Goal: Download file/media

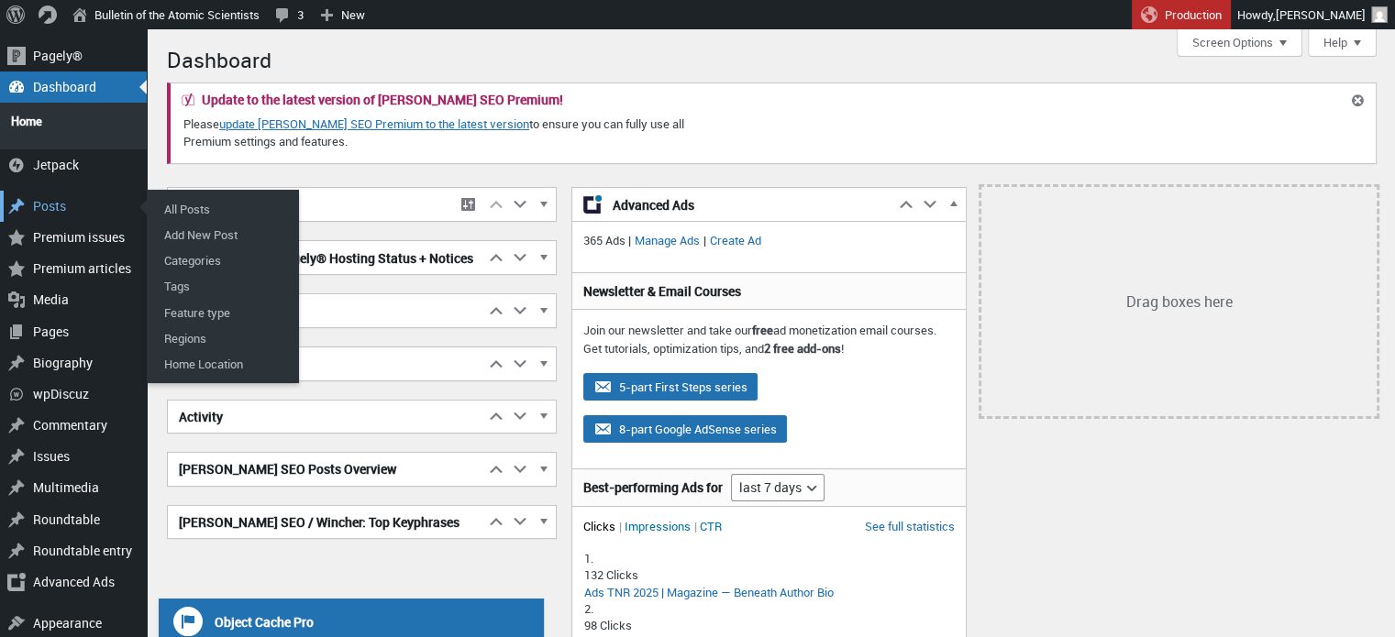
click at [68, 200] on div "Posts" at bounding box center [73, 206] width 147 height 31
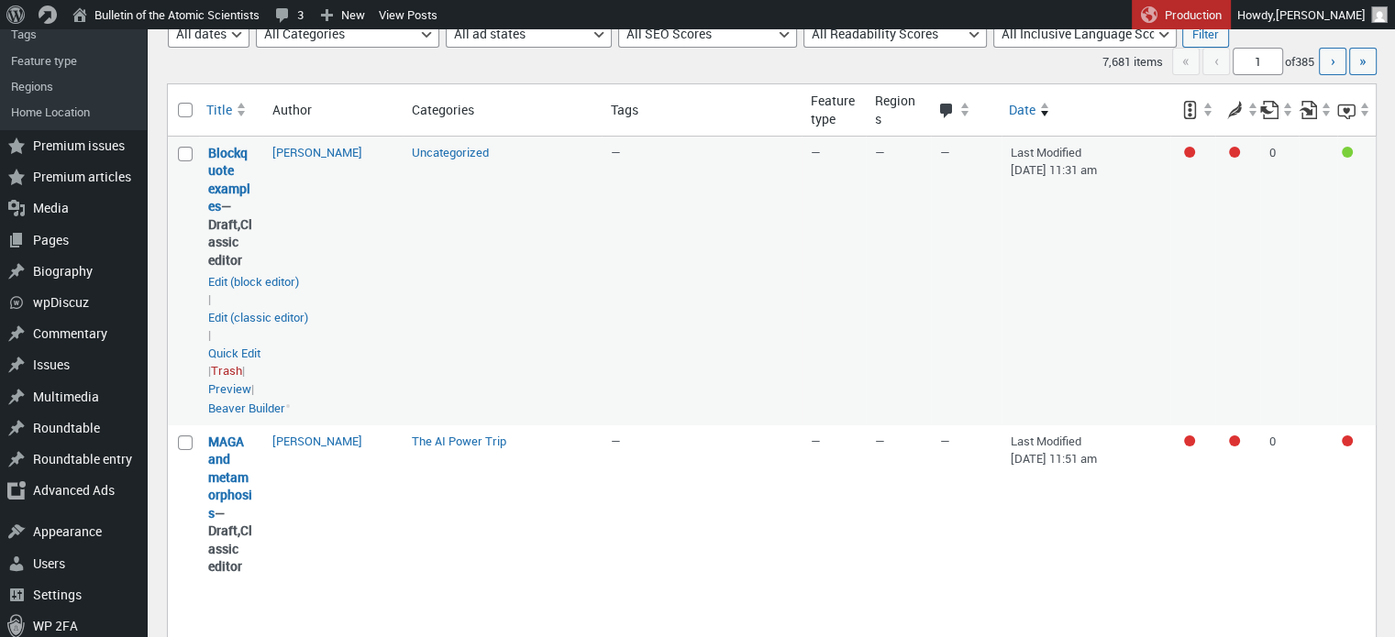
scroll to position [244, 0]
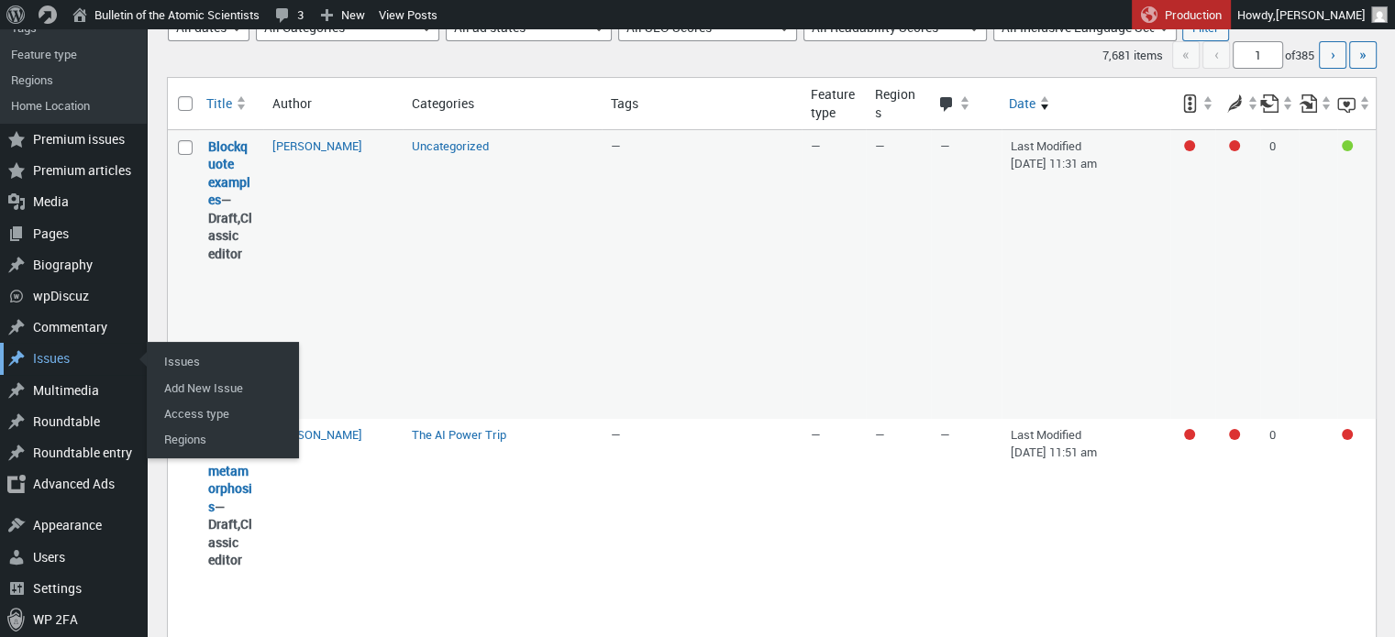
click at [80, 362] on div "Issues" at bounding box center [73, 358] width 147 height 31
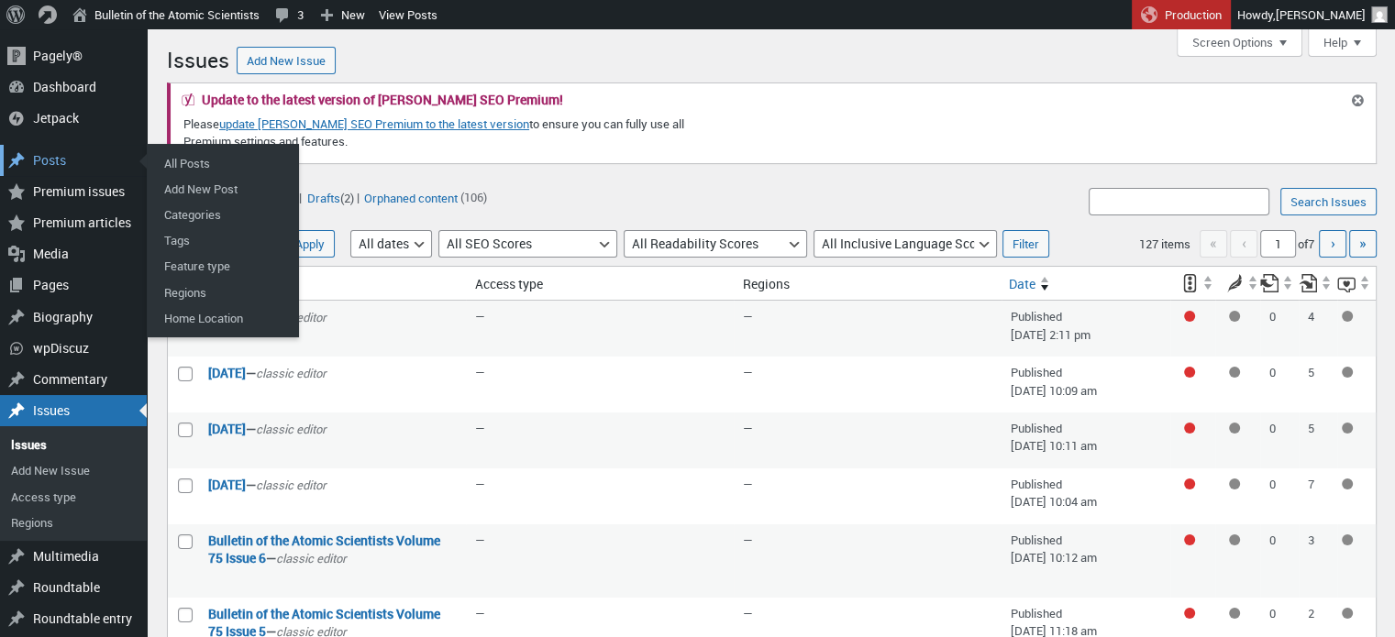
click at [67, 164] on div "Posts" at bounding box center [73, 160] width 147 height 31
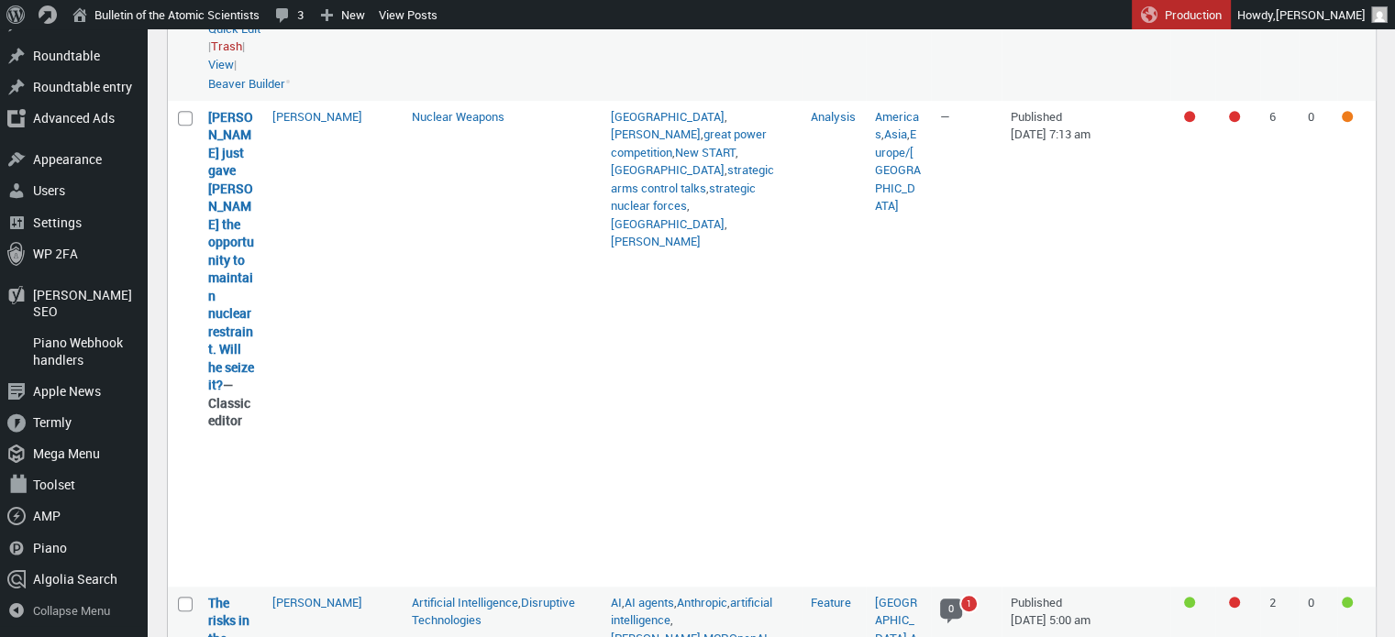
scroll to position [1339, 0]
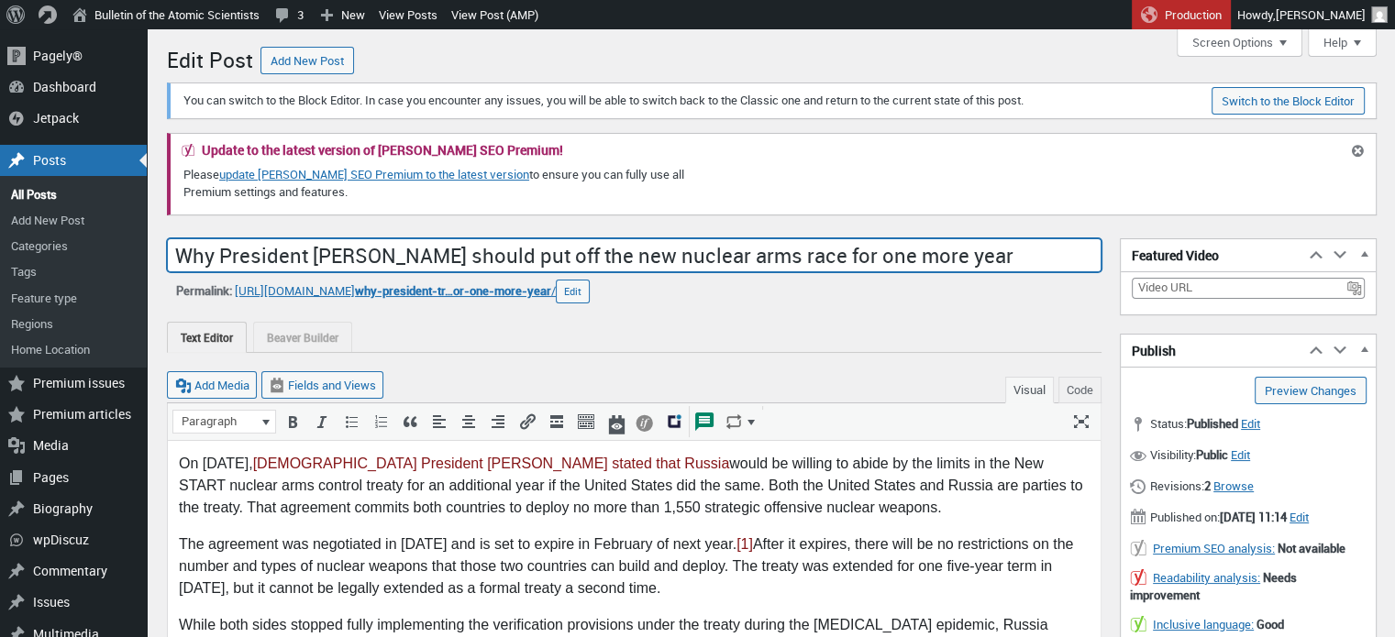
drag, startPoint x: 912, startPoint y: 249, endPoint x: 159, endPoint y: 205, distance: 754.9
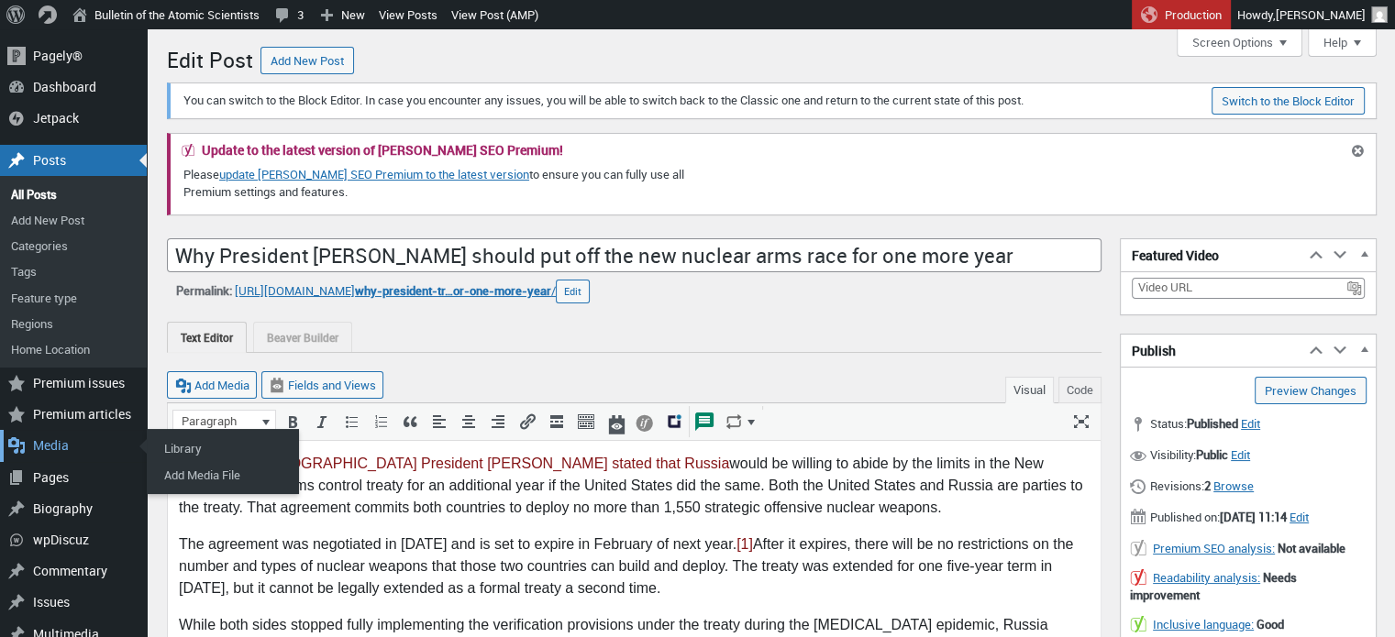
click at [40, 437] on div "Media" at bounding box center [73, 445] width 147 height 31
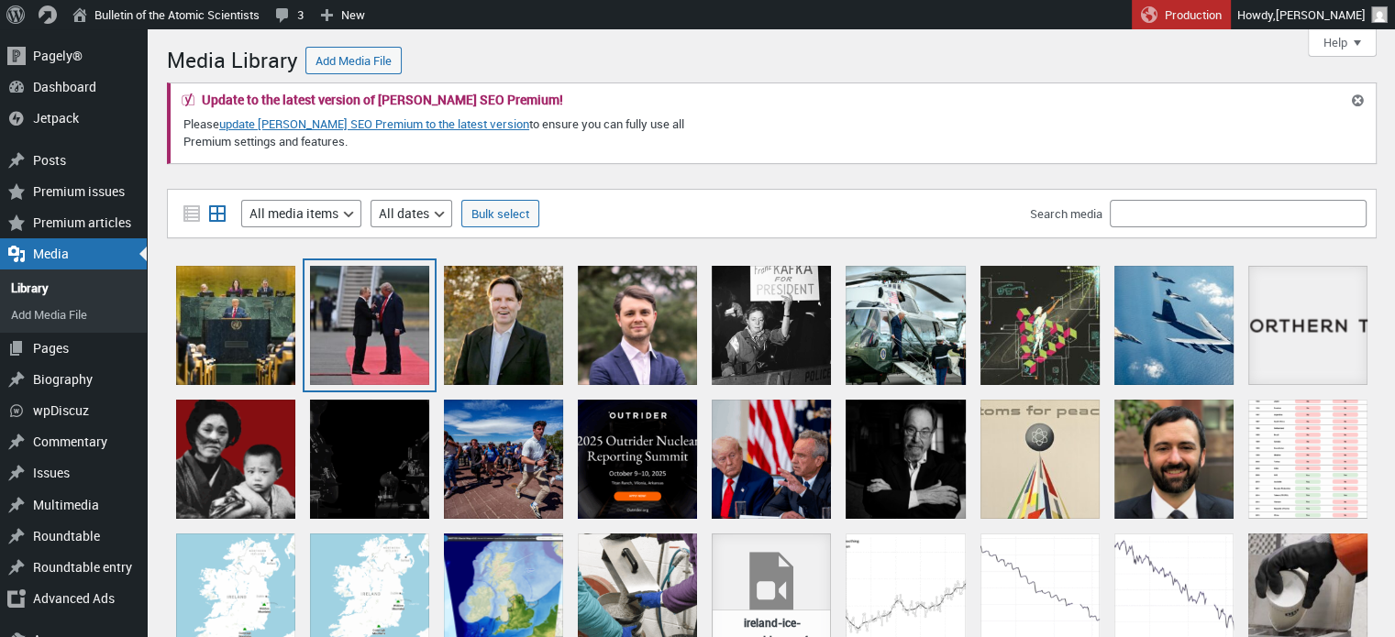
click at [363, 314] on div at bounding box center [369, 325] width 119 height 119
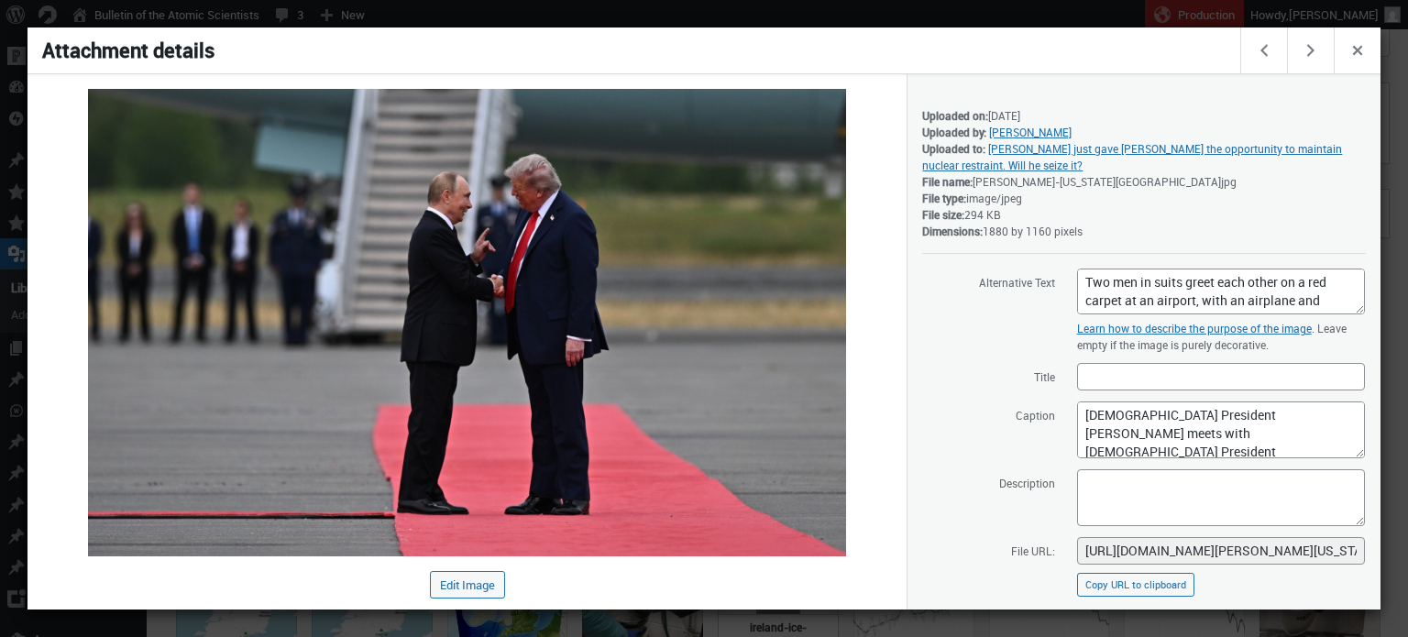
click at [798, 10] on div at bounding box center [704, 318] width 1408 height 637
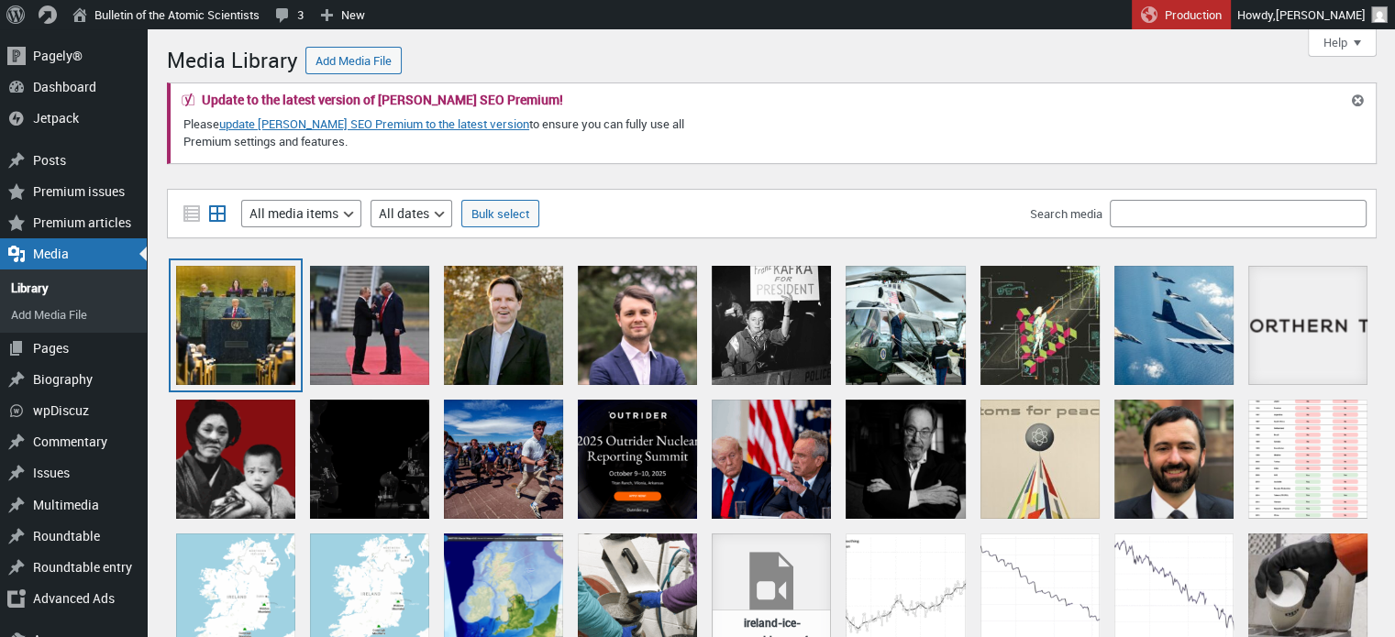
click at [202, 374] on div at bounding box center [235, 325] width 119 height 119
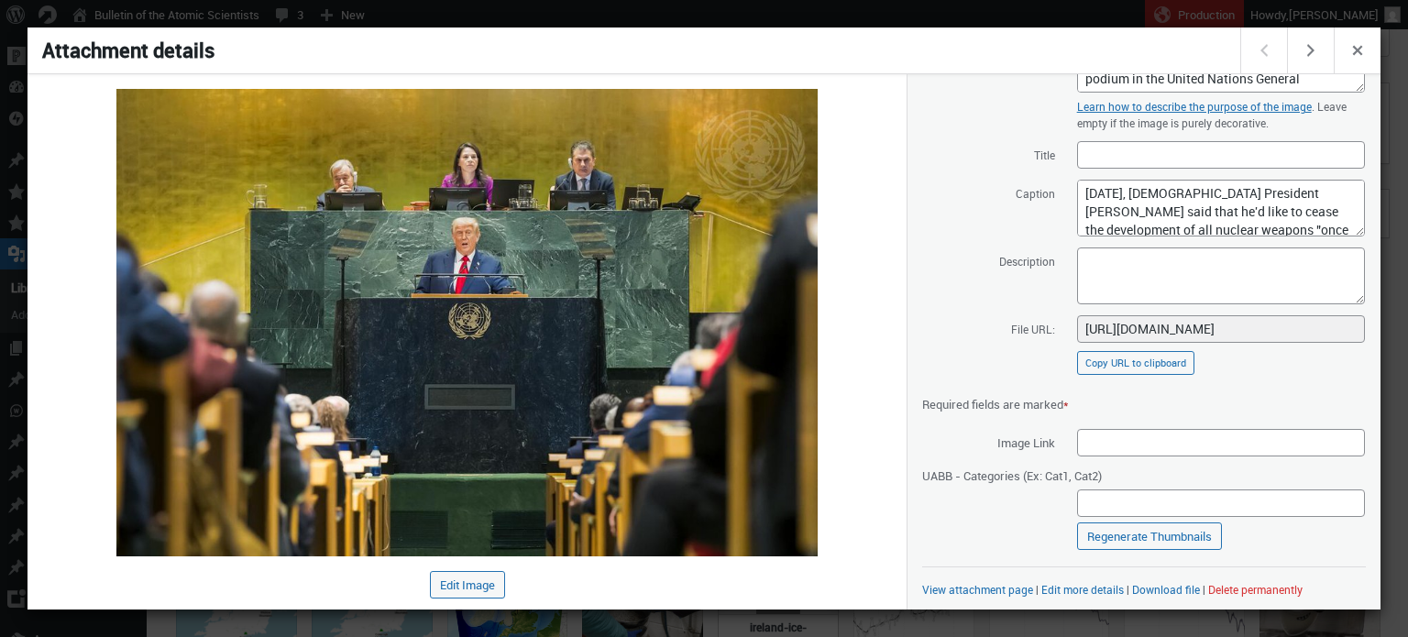
scroll to position [223, 0]
click at [1186, 586] on link "Download file" at bounding box center [1166, 588] width 68 height 15
click at [824, 40] on h1 "Attachment details" at bounding box center [636, 51] width 1216 height 46
